Goal: Task Accomplishment & Management: Complete application form

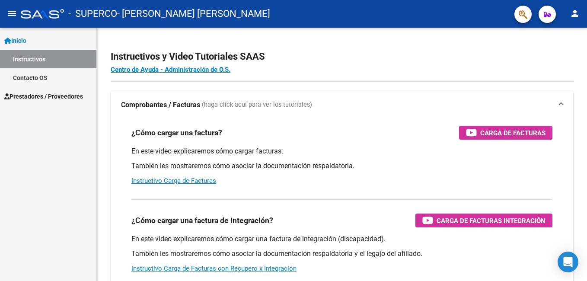
click at [26, 42] on span "Inicio" at bounding box center [15, 41] width 22 height 10
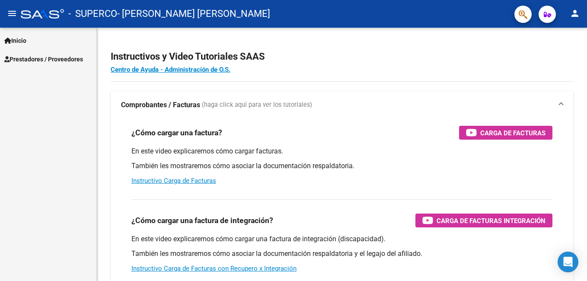
click at [32, 57] on span "Prestadores / Proveedores" at bounding box center [43, 59] width 79 height 10
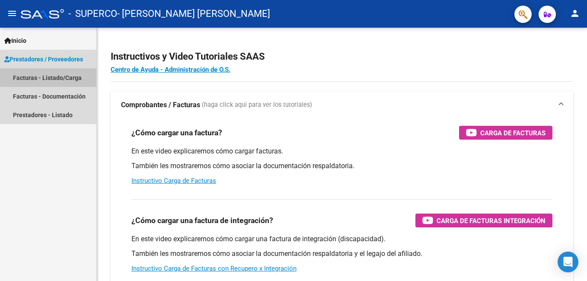
click at [38, 82] on link "Facturas - Listado/Carga" at bounding box center [48, 77] width 96 height 19
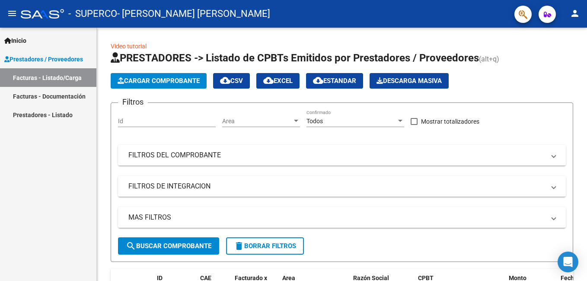
click at [47, 101] on link "Facturas - Documentación" at bounding box center [48, 96] width 96 height 19
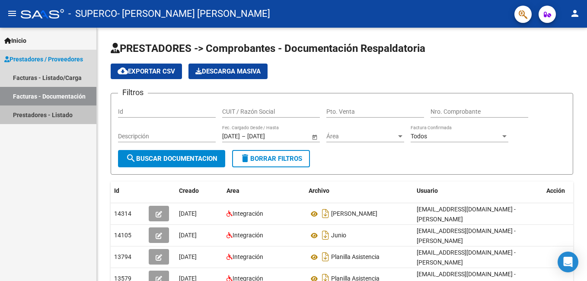
click at [56, 117] on link "Prestadores - Listado" at bounding box center [48, 114] width 96 height 19
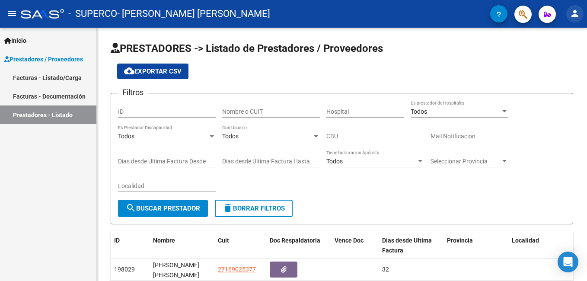
click at [575, 14] on mat-icon "person" at bounding box center [575, 13] width 10 height 10
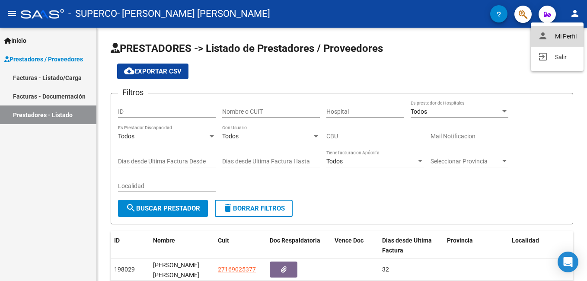
click at [561, 39] on button "person Mi Perfil" at bounding box center [557, 36] width 53 height 21
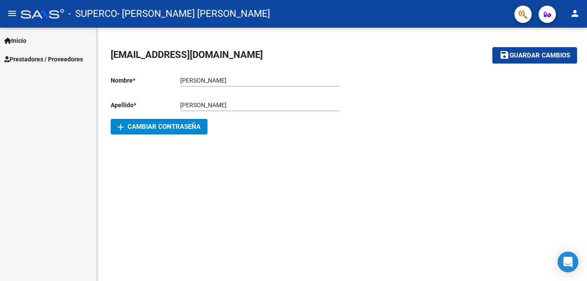
click at [546, 15] on icon "button" at bounding box center [547, 14] width 7 height 6
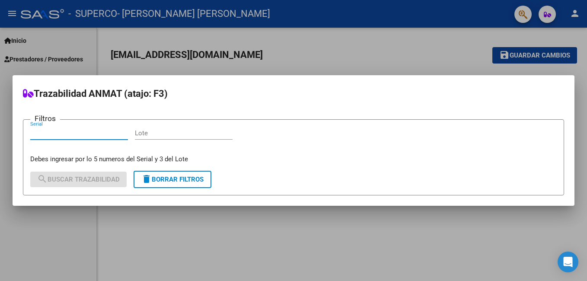
click at [392, 51] on div at bounding box center [293, 140] width 587 height 281
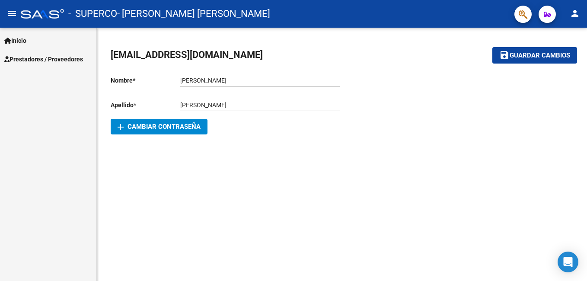
click at [25, 40] on span "Inicio" at bounding box center [15, 41] width 22 height 10
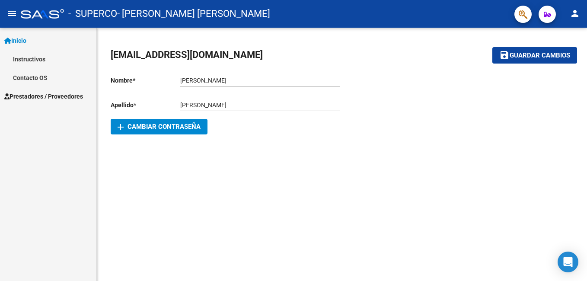
click at [8, 13] on mat-icon "menu" at bounding box center [12, 13] width 10 height 10
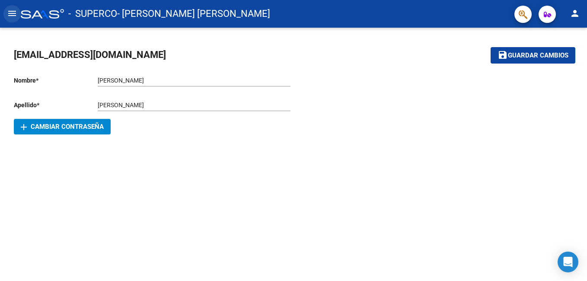
click at [8, 13] on mat-icon "menu" at bounding box center [12, 13] width 10 height 10
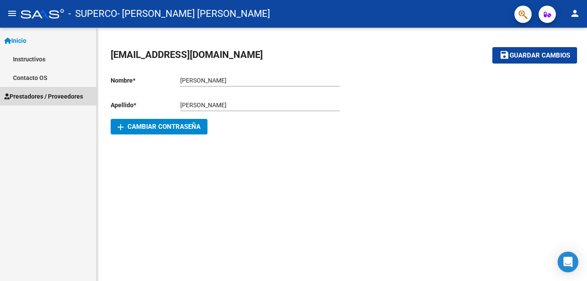
click at [31, 96] on span "Prestadores / Proveedores" at bounding box center [43, 97] width 79 height 10
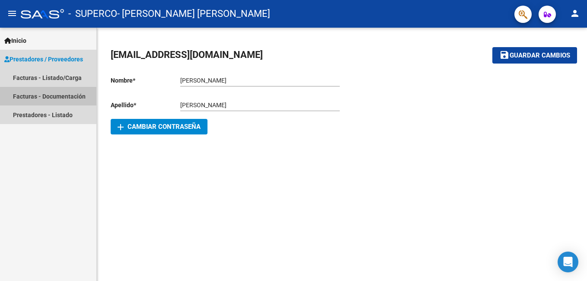
click at [50, 100] on link "Facturas - Documentación" at bounding box center [48, 96] width 96 height 19
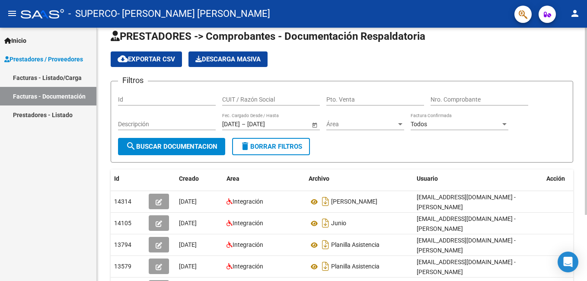
scroll to position [43, 0]
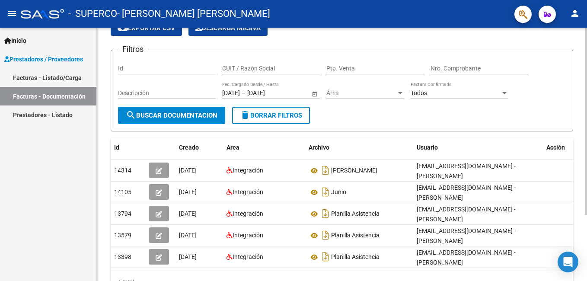
click at [198, 108] on button "search Buscar Documentacion" at bounding box center [171, 115] width 107 height 17
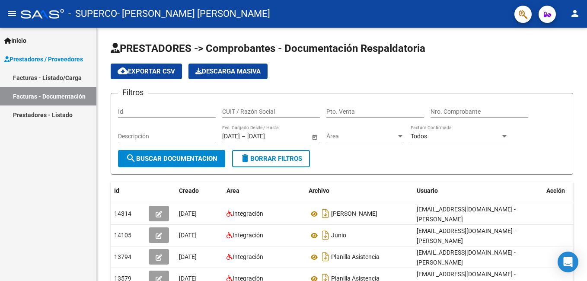
click at [70, 76] on link "Facturas - Listado/Carga" at bounding box center [48, 77] width 96 height 19
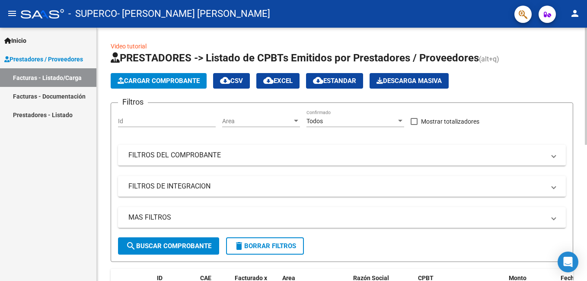
click at [166, 82] on span "Cargar Comprobante" at bounding box center [159, 81] width 82 height 8
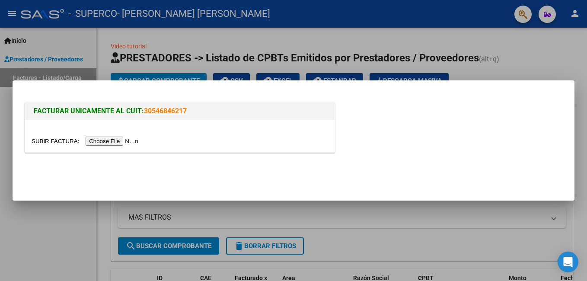
click at [105, 141] on input "file" at bounding box center [86, 141] width 109 height 9
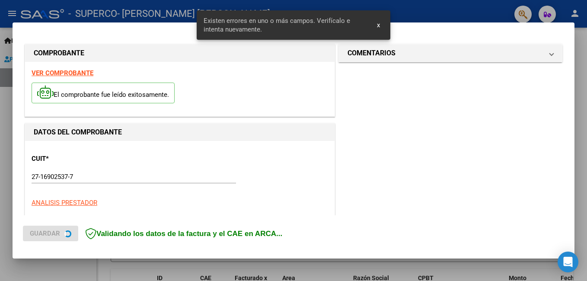
scroll to position [194, 0]
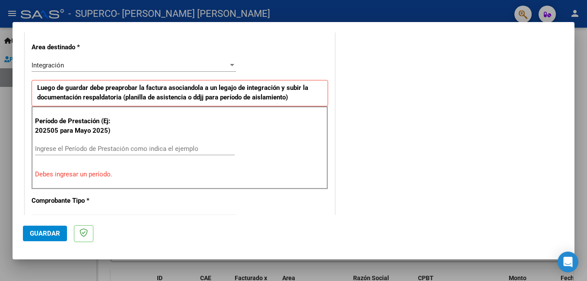
click at [62, 149] on input "Ingrese el Período de Prestación como indica el ejemplo" at bounding box center [135, 149] width 200 height 8
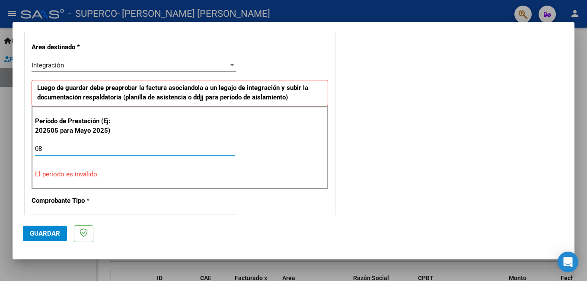
type input "0"
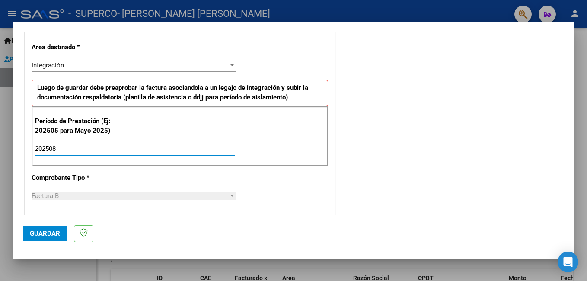
type input "202508"
click at [45, 228] on button "Guardar" at bounding box center [45, 234] width 44 height 16
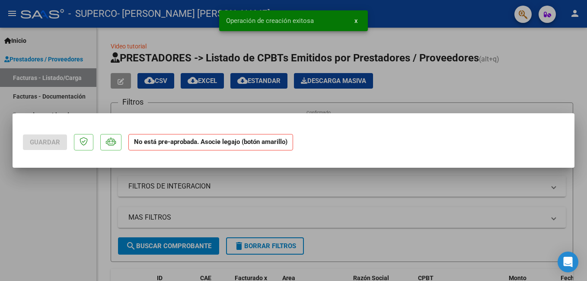
scroll to position [0, 0]
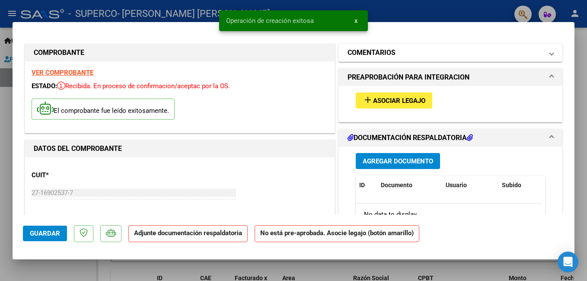
click at [483, 48] on mat-panel-title "COMENTARIOS" at bounding box center [445, 53] width 195 height 10
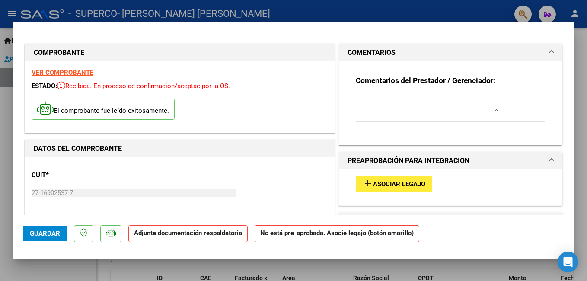
click at [507, 48] on mat-panel-title "COMENTARIOS" at bounding box center [445, 53] width 195 height 10
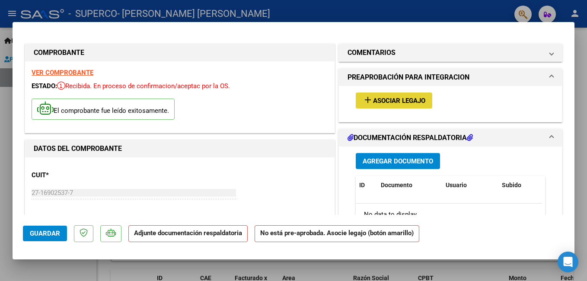
click at [378, 93] on button "add Asociar Legajo" at bounding box center [394, 101] width 77 height 16
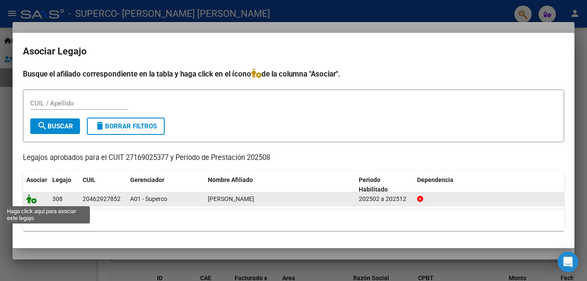
click at [32, 200] on icon at bounding box center [31, 199] width 10 height 10
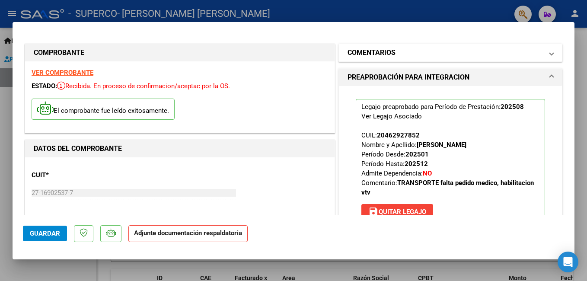
click at [415, 52] on mat-panel-title "COMENTARIOS" at bounding box center [445, 53] width 195 height 10
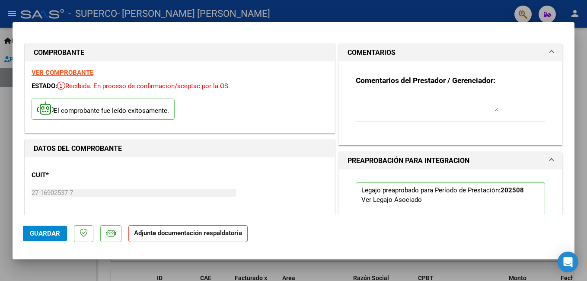
click at [406, 111] on textarea at bounding box center [427, 102] width 143 height 17
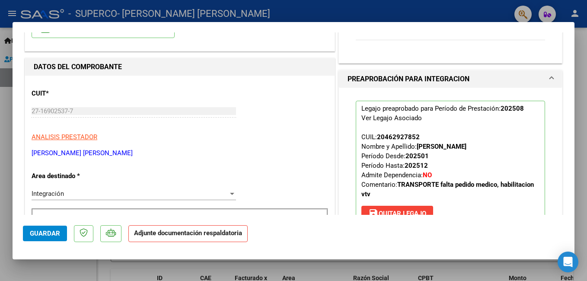
scroll to position [86, 0]
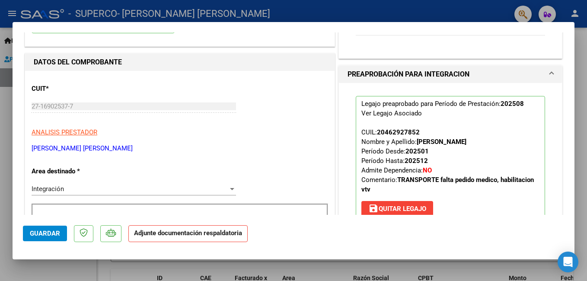
drag, startPoint x: 460, startPoint y: 181, endPoint x: 527, endPoint y: 188, distance: 67.0
click at [527, 188] on p "Legajo preaprobado para Período de Prestación: 202508 Ver Legajo Asociado CUIL:…" at bounding box center [450, 158] width 189 height 125
drag, startPoint x: 527, startPoint y: 188, endPoint x: 498, endPoint y: 181, distance: 29.9
copy strong "pedido medico, habilitacion vtv"
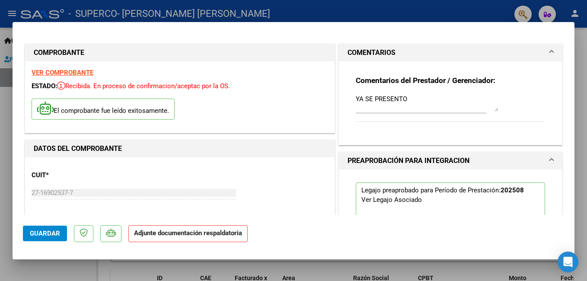
click at [423, 96] on textarea "YA SE PRESENTO" at bounding box center [427, 102] width 143 height 17
click at [409, 102] on textarea "YA SE PRESENTO" at bounding box center [427, 102] width 143 height 17
paste textarea "pedido medico, habilitacion vtv"
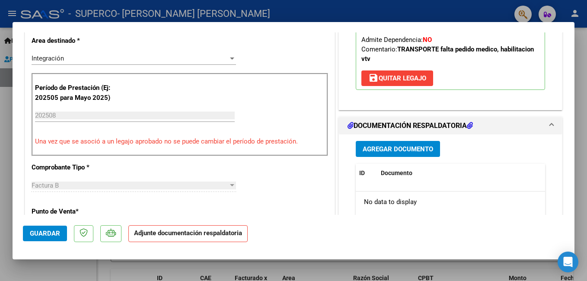
scroll to position [202, 0]
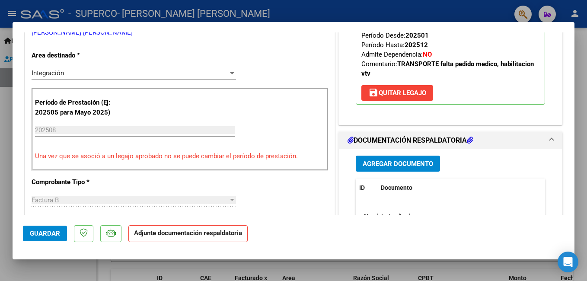
type textarea "YA SE PRESENTO pedido medico, habilitacion vtv"
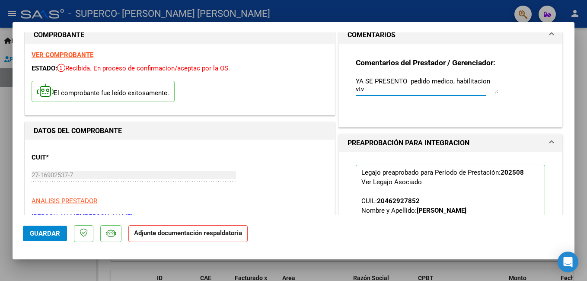
scroll to position [0, 0]
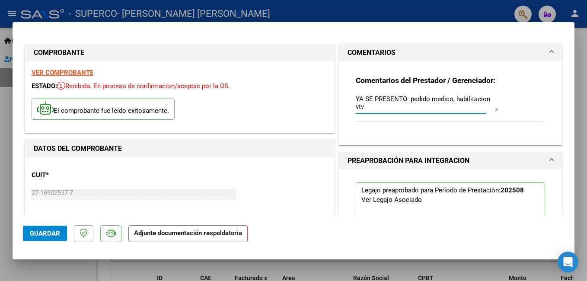
drag, startPoint x: 375, startPoint y: 109, endPoint x: 332, endPoint y: 89, distance: 47.2
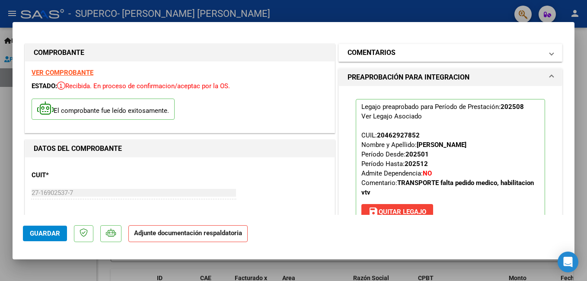
click at [530, 53] on mat-panel-title "COMENTARIOS" at bounding box center [445, 53] width 195 height 10
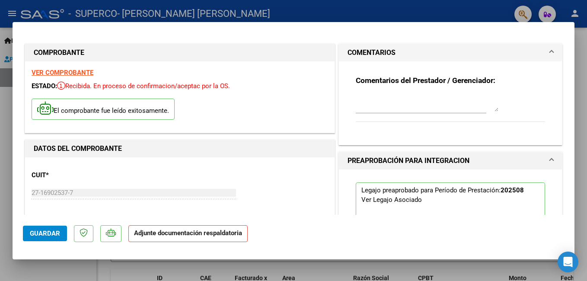
click at [530, 53] on mat-panel-title "COMENTARIOS" at bounding box center [445, 53] width 195 height 10
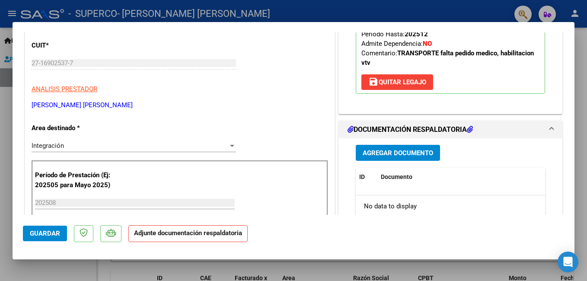
scroll to position [173, 0]
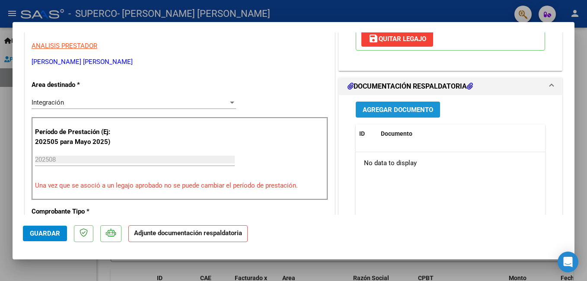
click at [400, 104] on button "Agregar Documento" at bounding box center [398, 110] width 84 height 16
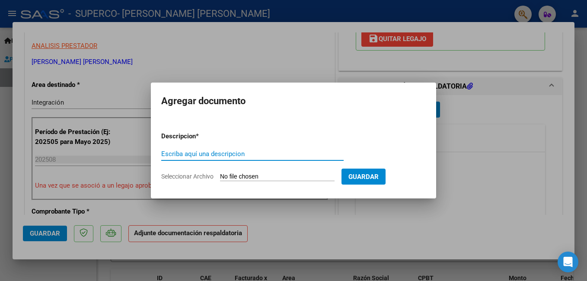
click at [258, 176] on input "Seleccionar Archivo" at bounding box center [277, 177] width 115 height 8
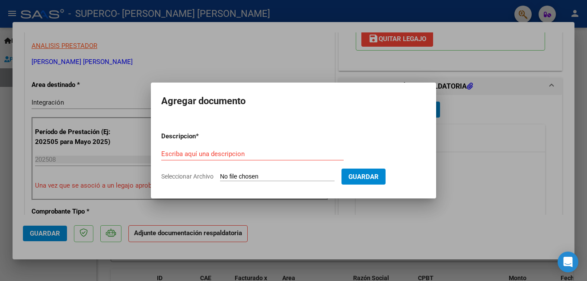
click at [246, 178] on input "Seleccionar Archivo" at bounding box center [277, 177] width 115 height 8
type input "C:\fakepath\SUPERCO [PERSON_NAME] (1).pdf"
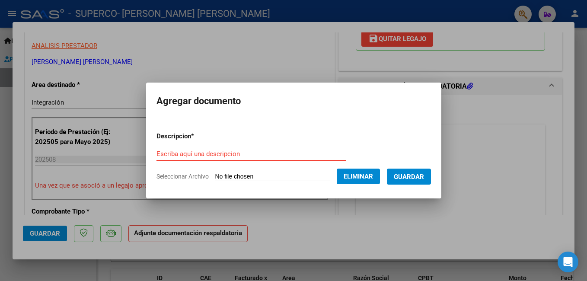
click at [205, 151] on input "Escriba aquí una descripcion" at bounding box center [251, 154] width 189 height 8
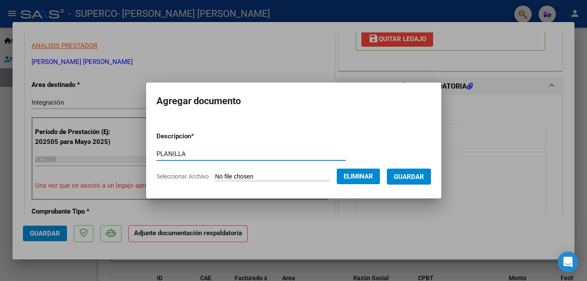
type input "PLANILLA"
click at [413, 176] on span "Guardar" at bounding box center [409, 177] width 30 height 8
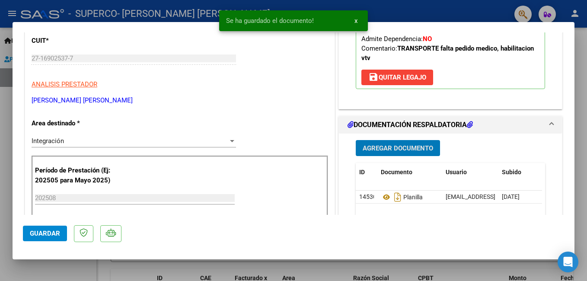
scroll to position [0, 0]
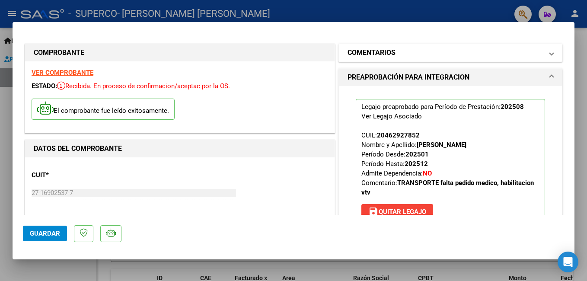
click at [420, 59] on mat-expansion-panel-header "COMENTARIOS" at bounding box center [450, 52] width 223 height 17
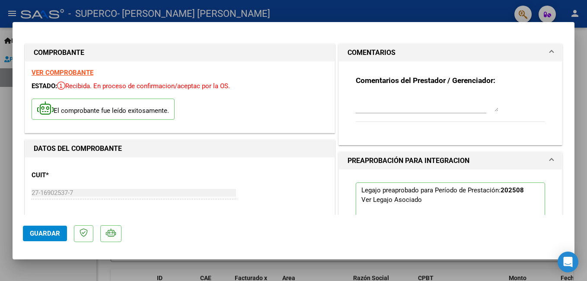
click at [398, 109] on textarea at bounding box center [427, 102] width 143 height 17
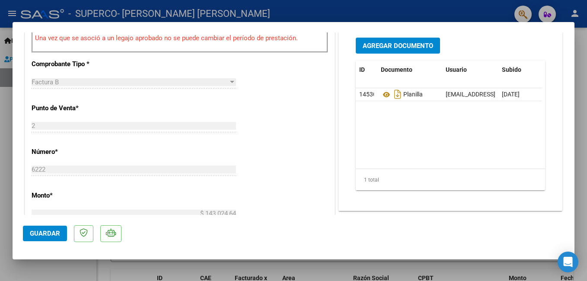
scroll to position [346, 0]
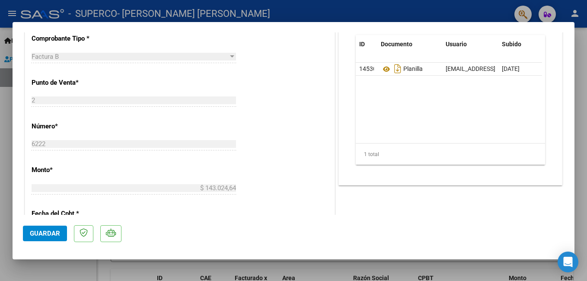
type textarea "AGOSTO"
click at [43, 233] on span "Guardar" at bounding box center [45, 234] width 30 height 8
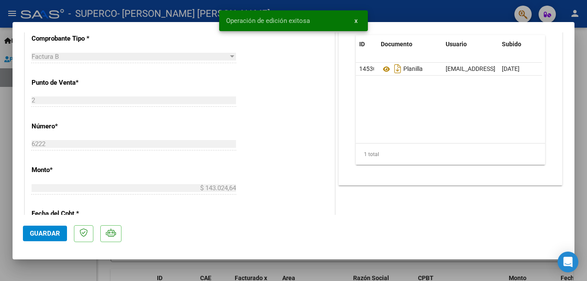
click at [123, 262] on div at bounding box center [293, 140] width 587 height 281
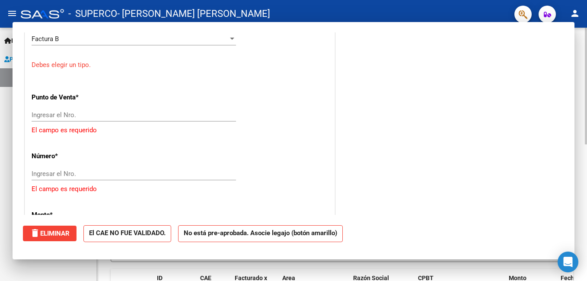
scroll to position [0, 0]
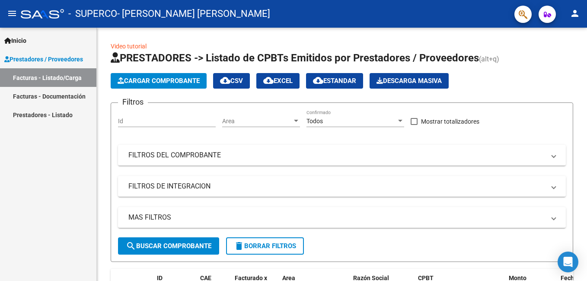
click at [44, 115] on link "Prestadores - Listado" at bounding box center [48, 114] width 96 height 19
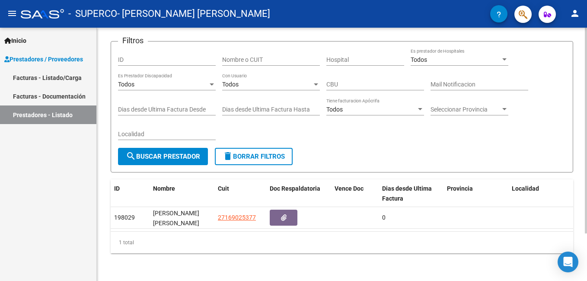
scroll to position [59, 0]
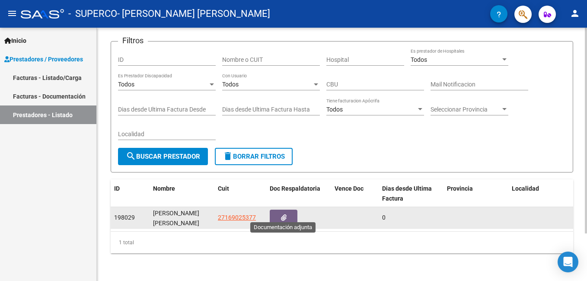
click at [288, 212] on button "button" at bounding box center [284, 218] width 28 height 16
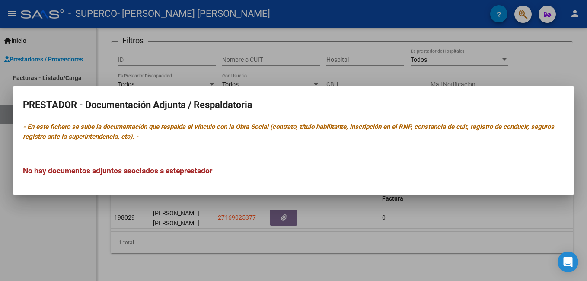
click at [110, 170] on h3 "No hay documentos adjuntos asociados a este prestador" at bounding box center [293, 170] width 541 height 11
click at [315, 169] on h3 "No hay documentos adjuntos asociados a este prestador" at bounding box center [293, 170] width 541 height 11
click at [316, 228] on div at bounding box center [293, 140] width 587 height 281
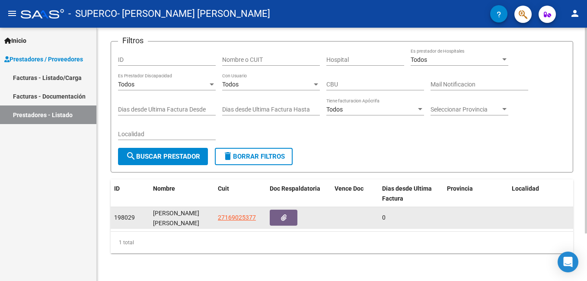
click at [388, 213] on div "0" at bounding box center [411, 218] width 58 height 10
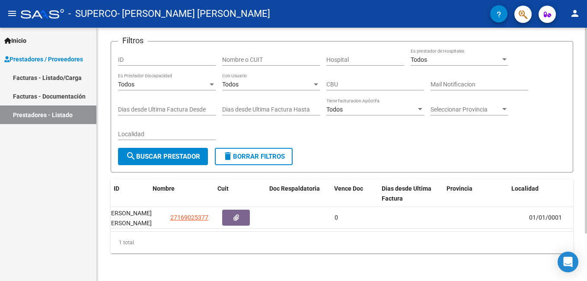
scroll to position [0, 0]
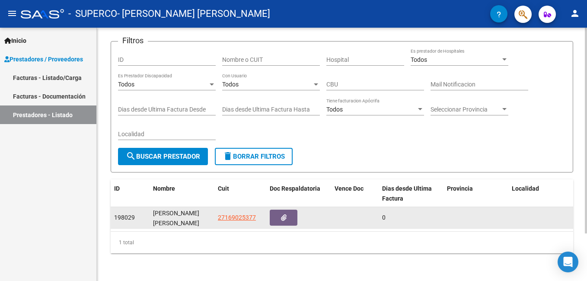
click at [208, 211] on div "[PERSON_NAME] [PERSON_NAME]" at bounding box center [182, 217] width 58 height 18
click at [285, 214] on icon "button" at bounding box center [284, 217] width 6 height 6
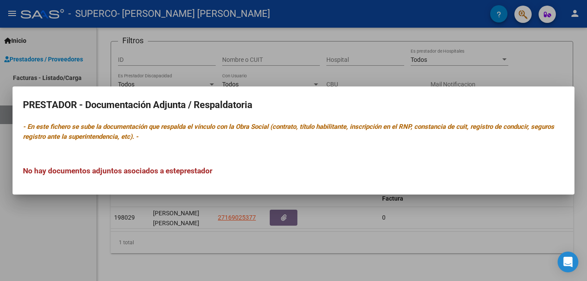
click at [157, 144] on mat-dialog-content "PRESTADOR - Documentación Adjunta / Respaldatoria - En este fichero se sube la …" at bounding box center [294, 140] width 562 height 87
click at [119, 167] on h3 "No hay documentos adjuntos asociados a este prestador" at bounding box center [293, 170] width 541 height 11
click at [80, 131] on p "- En este fichero se sube la documentación que respalda el vínculo con la Obra …" at bounding box center [293, 131] width 541 height 19
click at [83, 111] on h2 "PRESTADOR - Documentación Adjunta / Respaldatoria" at bounding box center [293, 105] width 541 height 16
click at [94, 99] on h2 "PRESTADOR - Documentación Adjunta / Respaldatoria" at bounding box center [293, 105] width 541 height 16
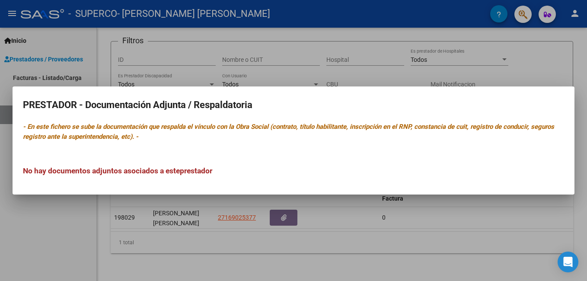
drag, startPoint x: 106, startPoint y: 120, endPoint x: 118, endPoint y: 142, distance: 25.4
click at [108, 125] on mat-dialog-content "PRESTADOR - Documentación Adjunta / Respaldatoria - En este fichero se sube la …" at bounding box center [294, 140] width 562 height 87
drag, startPoint x: 125, startPoint y: 149, endPoint x: 166, endPoint y: 153, distance: 40.4
click at [126, 149] on div "No hay documentos adjuntos asociados a este prestador" at bounding box center [293, 162] width 541 height 29
drag, startPoint x: 166, startPoint y: 153, endPoint x: 223, endPoint y: 153, distance: 57.1
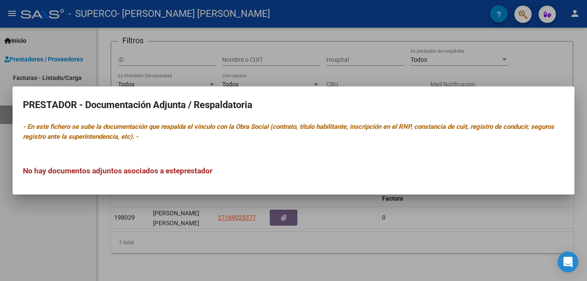
click at [166, 153] on div "No hay documentos adjuntos asociados a este prestador" at bounding box center [293, 162] width 541 height 29
click at [223, 153] on div "No hay documentos adjuntos asociados a este prestador" at bounding box center [293, 162] width 541 height 29
click at [180, 162] on div "No hay documentos adjuntos asociados a este prestador" at bounding box center [293, 162] width 541 height 29
click at [327, 119] on mat-dialog-content "PRESTADOR - Documentación Adjunta / Respaldatoria - En este fichero se sube la …" at bounding box center [294, 140] width 562 height 87
click at [328, 124] on icon "- En este fichero se sube la documentación que respalda el vínculo con la Obra …" at bounding box center [288, 132] width 531 height 18
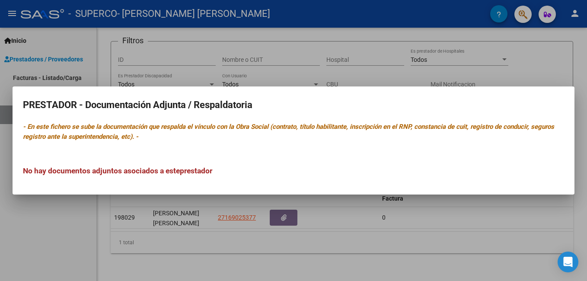
click at [65, 143] on mat-dialog-content "PRESTADOR - Documentación Adjunta / Respaldatoria - En este fichero se sube la …" at bounding box center [294, 140] width 562 height 87
click at [68, 130] on icon "- En este fichero se sube la documentación que respalda el vínculo con la Obra …" at bounding box center [288, 132] width 531 height 18
click at [109, 139] on icon "- En este fichero se sube la documentación que respalda el vínculo con la Obra …" at bounding box center [288, 132] width 531 height 18
click at [138, 161] on div "No hay documentos adjuntos asociados a este prestador" at bounding box center [293, 162] width 541 height 29
click at [118, 158] on div "No hay documentos adjuntos asociados a este prestador" at bounding box center [293, 162] width 541 height 29
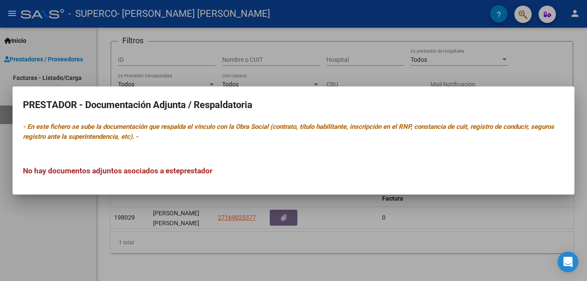
drag, startPoint x: 86, startPoint y: 125, endPoint x: 100, endPoint y: 126, distance: 14.3
click at [86, 125] on icon "- En este fichero se sube la documentación que respalda el vínculo con la Obra …" at bounding box center [288, 132] width 531 height 18
click at [266, 176] on h3 "No hay documentos adjuntos asociados a este prestador" at bounding box center [293, 170] width 541 height 11
click at [204, 176] on h3 "No hay documentos adjuntos asociados a este prestador" at bounding box center [293, 170] width 541 height 11
click at [192, 165] on h3 "No hay documentos adjuntos asociados a este prestador" at bounding box center [293, 170] width 541 height 11
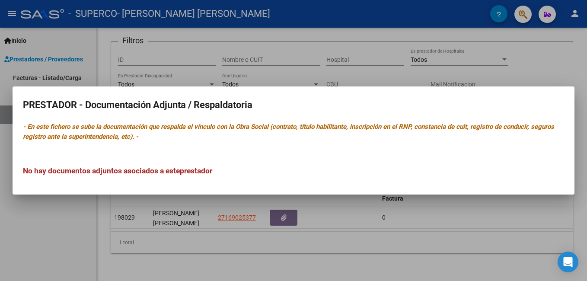
click at [250, 165] on h3 "No hay documentos adjuntos asociados a este prestador" at bounding box center [293, 170] width 541 height 11
click at [228, 175] on h3 "No hay documentos adjuntos asociados a este prestador" at bounding box center [293, 170] width 541 height 11
click at [241, 220] on div at bounding box center [293, 140] width 587 height 281
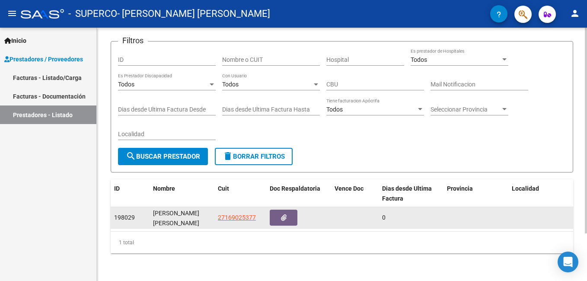
click at [157, 211] on div "[PERSON_NAME] [PERSON_NAME]" at bounding box center [182, 217] width 58 height 18
click at [140, 213] on div "198029" at bounding box center [130, 218] width 32 height 10
click at [124, 214] on span "198029" at bounding box center [124, 217] width 21 height 7
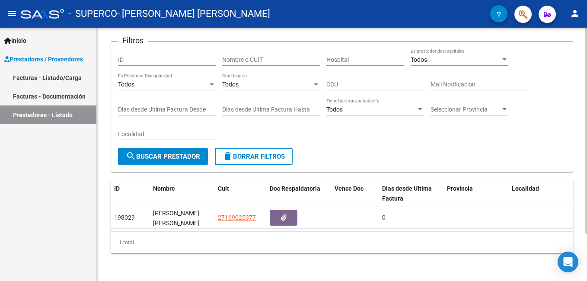
click at [126, 244] on div "1 total" at bounding box center [342, 243] width 463 height 22
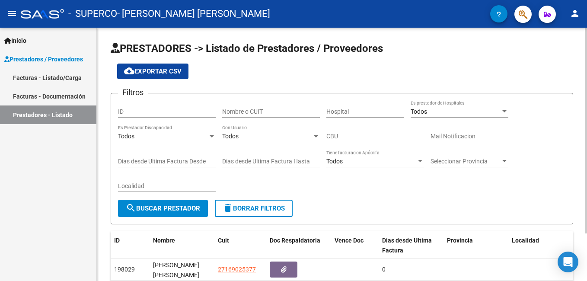
click at [141, 73] on span "cloud_download Exportar CSV" at bounding box center [153, 71] width 58 height 8
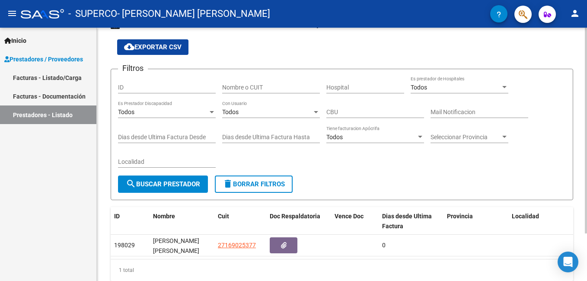
scroll to position [59, 0]
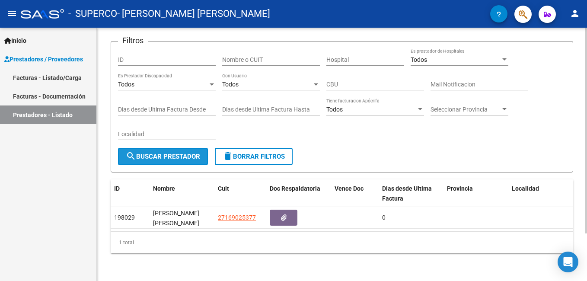
click at [170, 153] on span "search Buscar Prestador" at bounding box center [163, 157] width 74 height 8
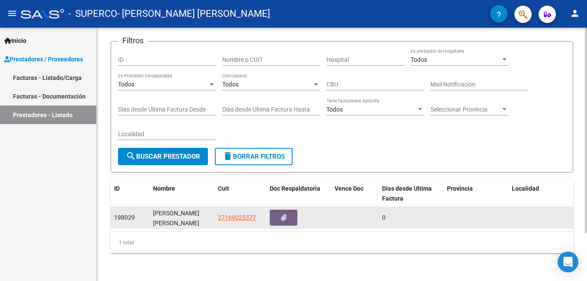
click at [240, 207] on datatable-body-cell "27169025377" at bounding box center [240, 217] width 52 height 21
click at [422, 213] on div "0" at bounding box center [411, 218] width 58 height 10
click at [411, 213] on div "0" at bounding box center [411, 218] width 58 height 10
click at [158, 217] on div "[PERSON_NAME] [PERSON_NAME]" at bounding box center [182, 217] width 58 height 18
click at [157, 216] on div "[PERSON_NAME] [PERSON_NAME]" at bounding box center [182, 217] width 58 height 18
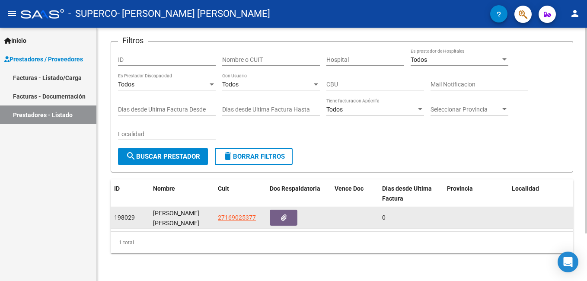
click at [111, 208] on datatable-body-cell "198029" at bounding box center [130, 217] width 39 height 21
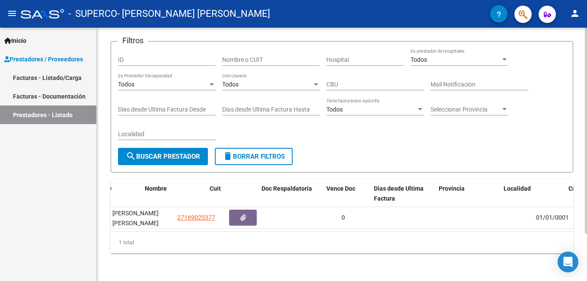
scroll to position [0, 48]
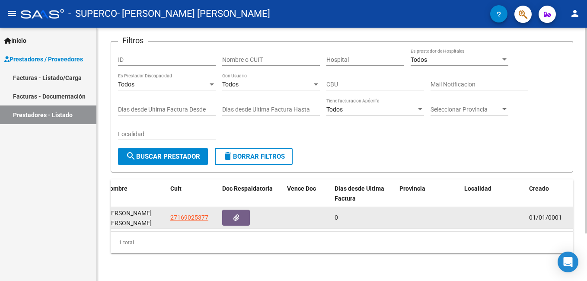
click at [545, 214] on div "01/01/0001" at bounding box center [549, 218] width 41 height 10
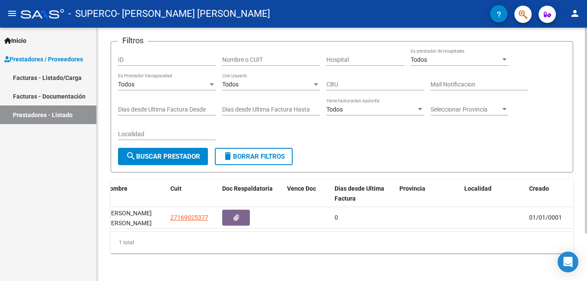
scroll to position [0, 0]
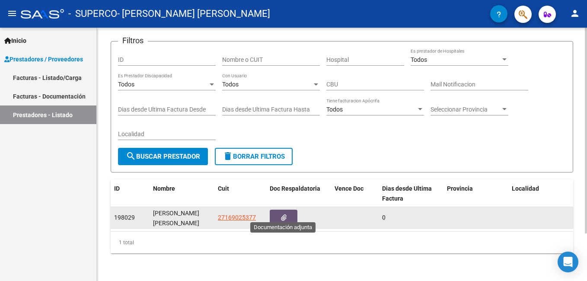
click at [279, 210] on button "button" at bounding box center [284, 218] width 28 height 16
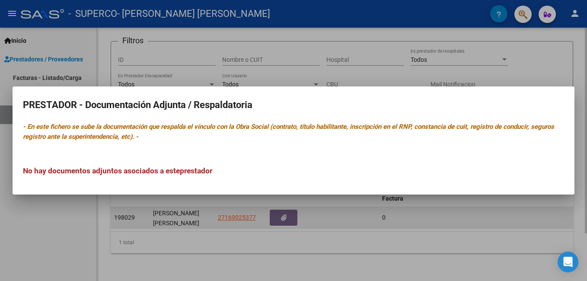
click at [279, 208] on div at bounding box center [293, 140] width 587 height 281
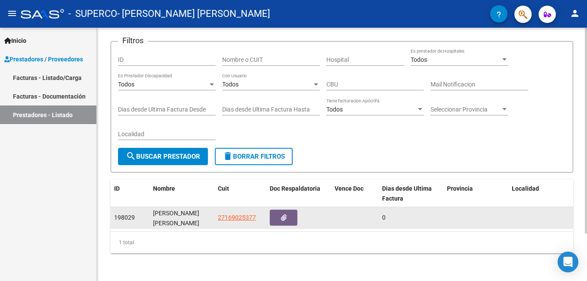
click at [132, 214] on div "198029" at bounding box center [130, 218] width 32 height 10
click at [126, 216] on datatable-body-cell "198029" at bounding box center [130, 217] width 39 height 21
click at [112, 219] on datatable-body-cell "198029" at bounding box center [130, 217] width 39 height 21
